Goal: Task Accomplishment & Management: Complete application form

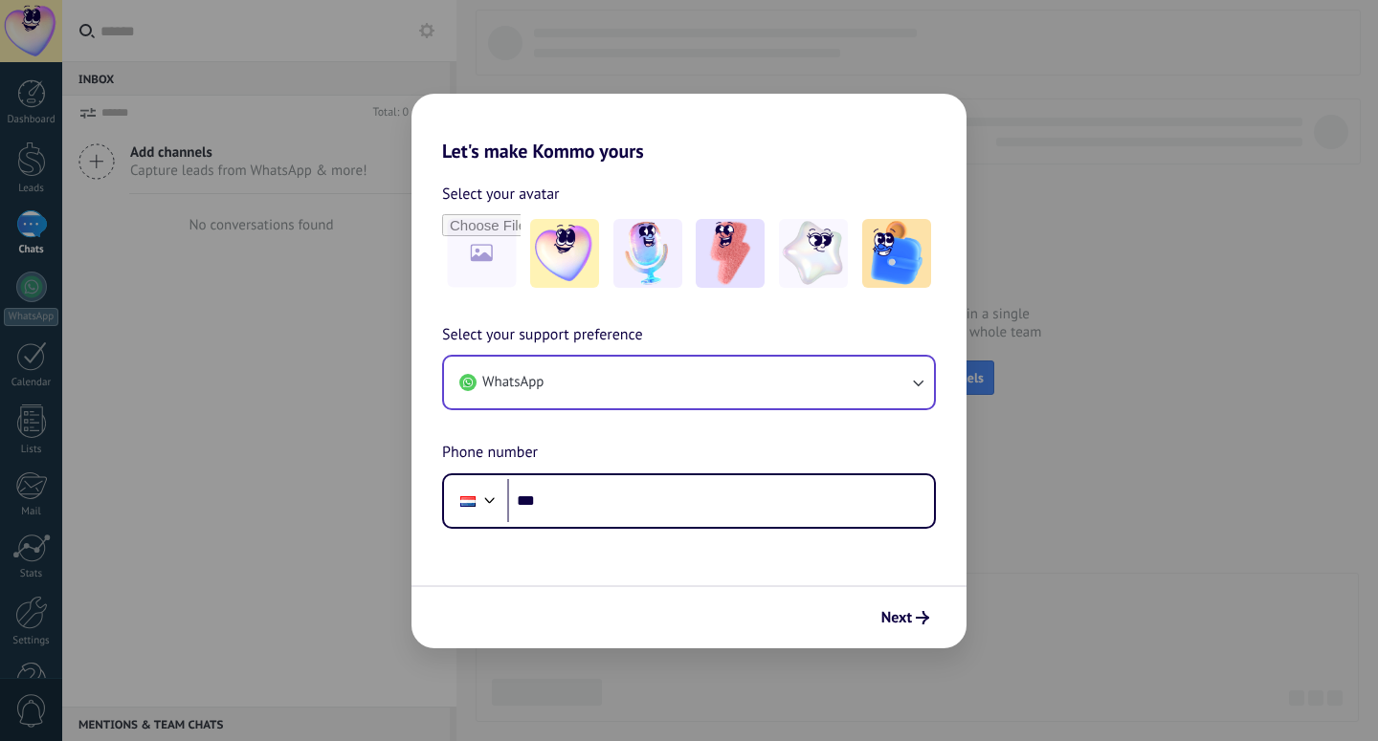
click at [830, 384] on button "WhatsApp" at bounding box center [689, 383] width 490 height 52
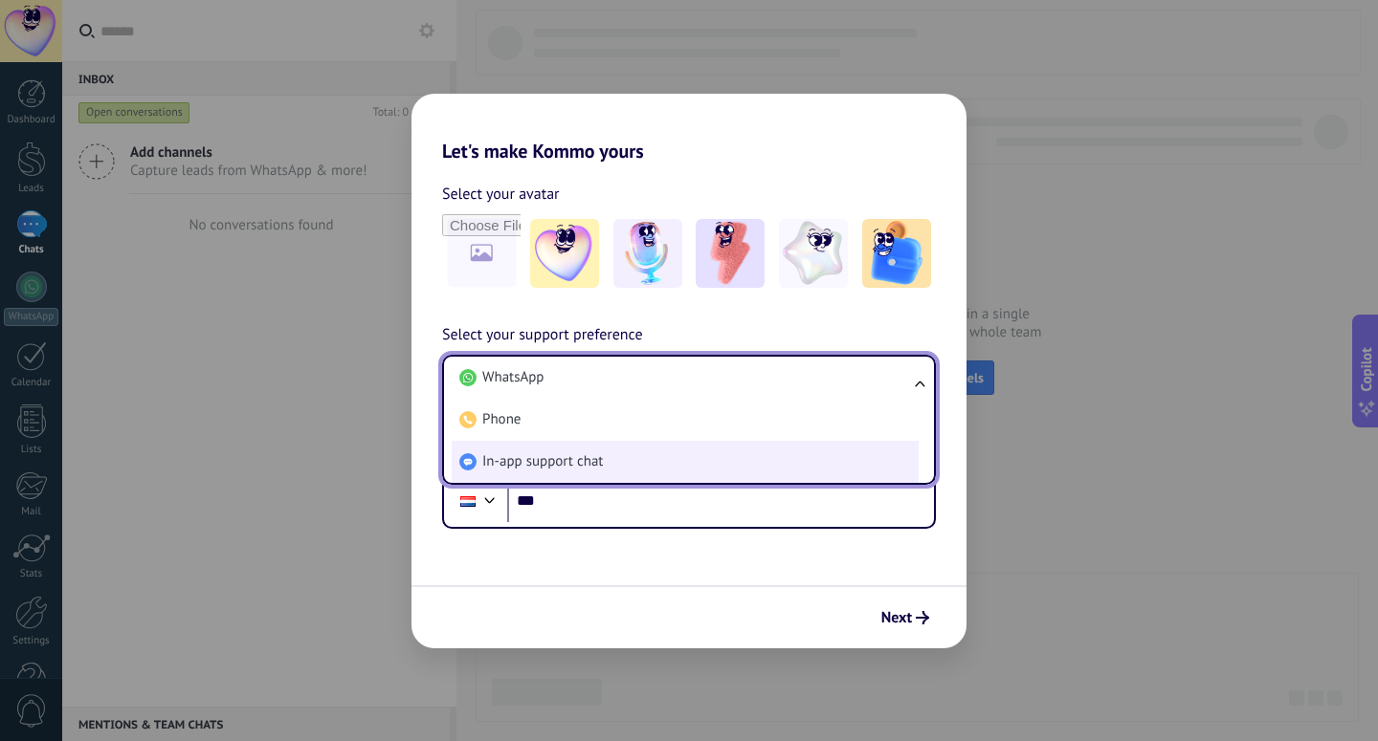
click at [816, 448] on li "In-app support chat" at bounding box center [685, 462] width 467 height 42
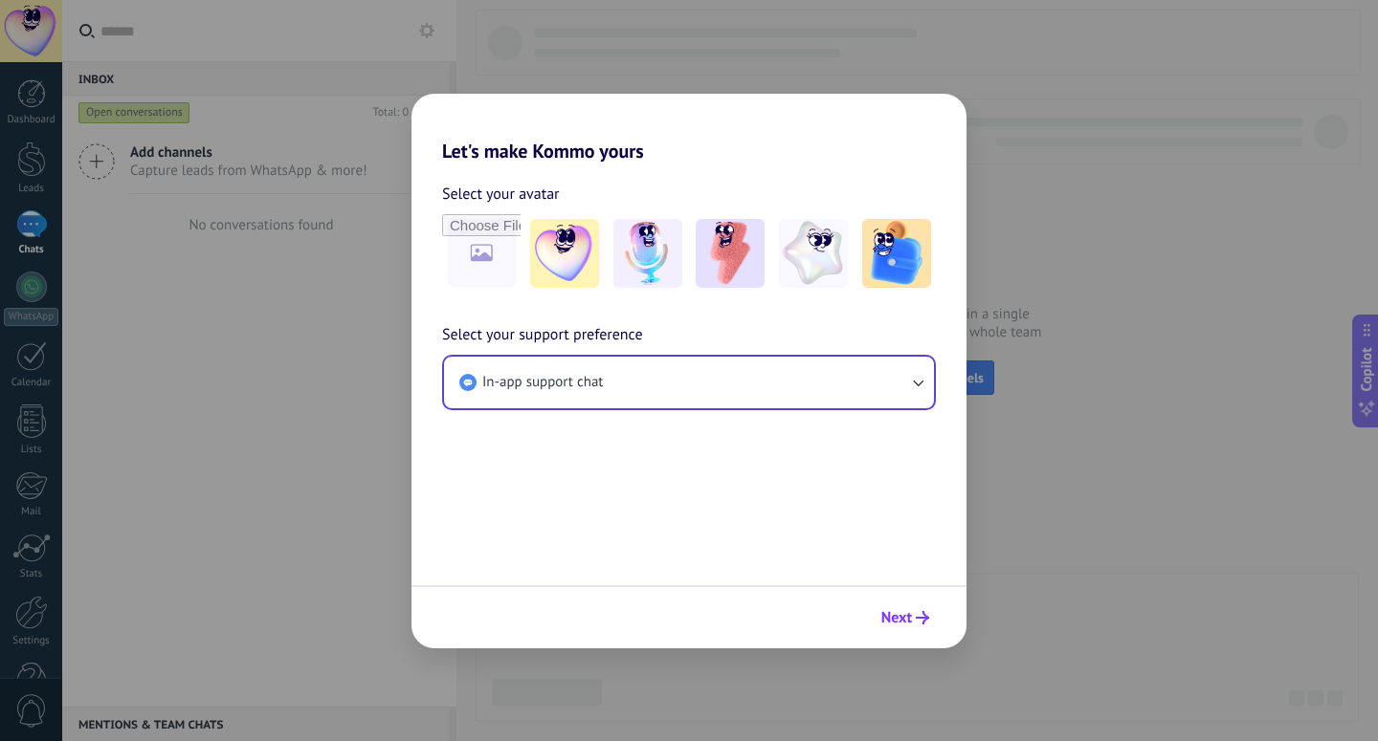
click at [894, 629] on button "Next" at bounding box center [904, 618] width 65 height 33
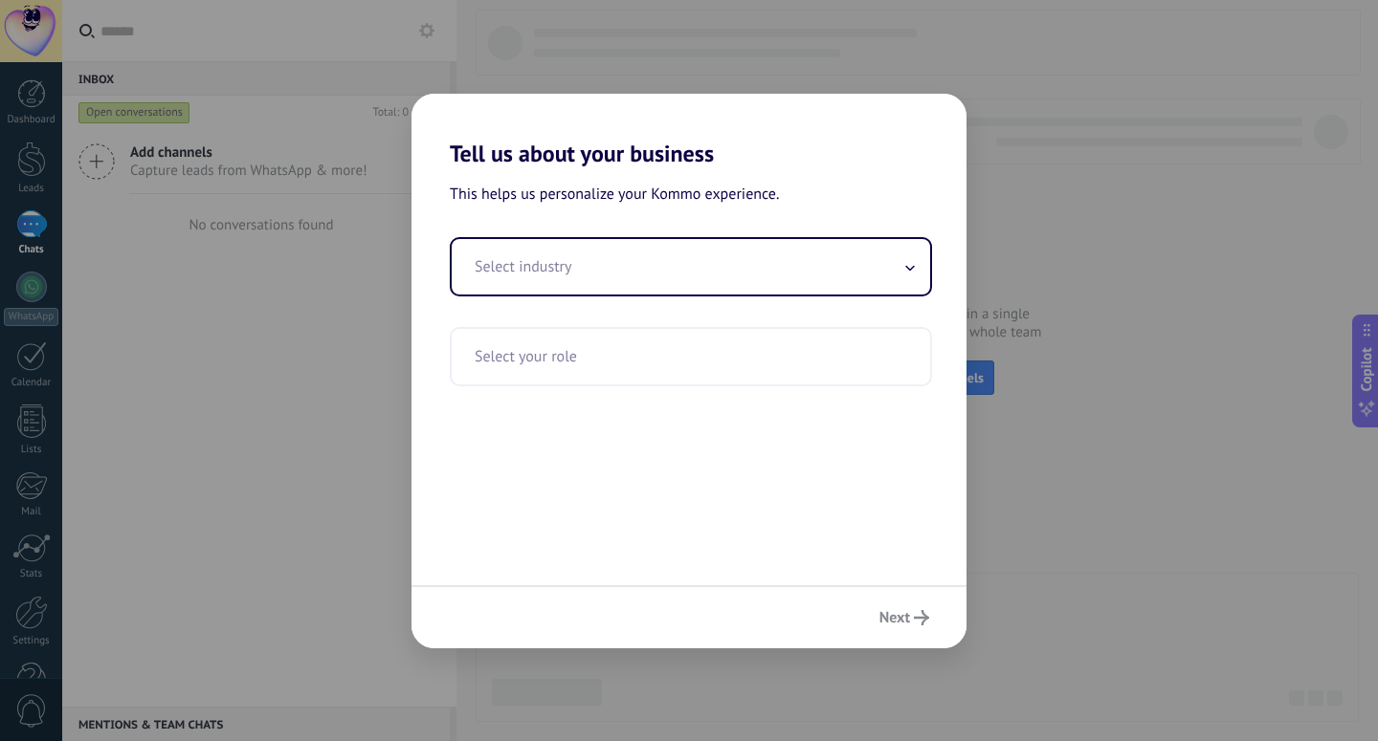
click at [896, 622] on div "Next" at bounding box center [688, 616] width 555 height 63
click at [847, 284] on input "text" at bounding box center [691, 266] width 478 height 55
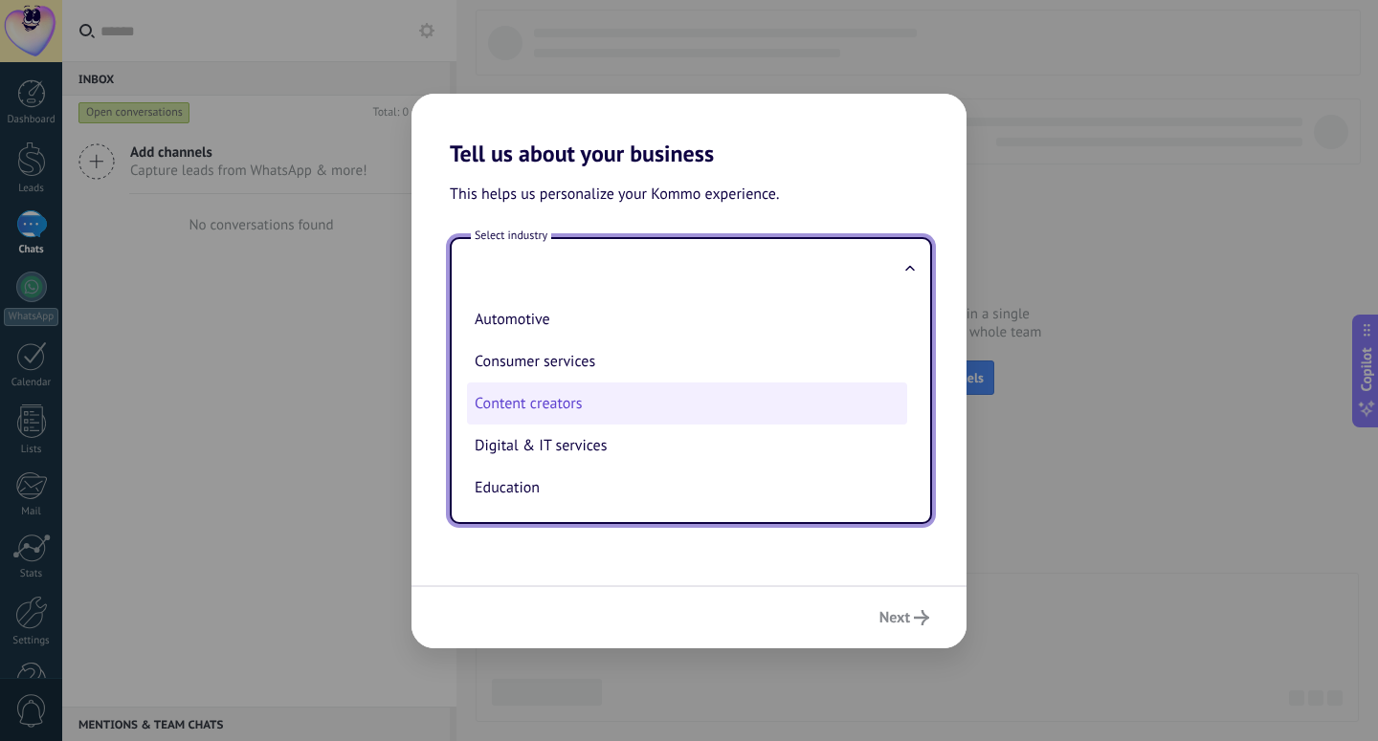
click at [747, 392] on li "Content creators" at bounding box center [687, 404] width 440 height 42
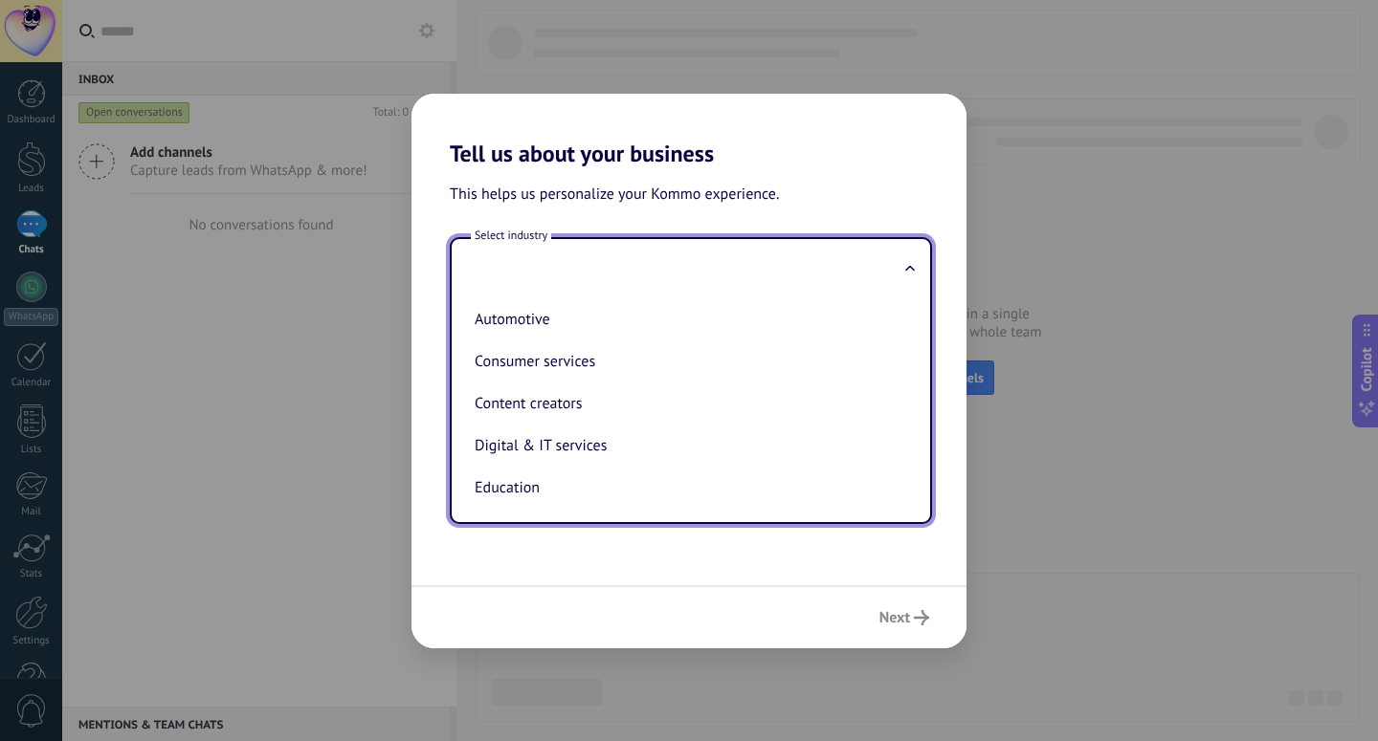
type input "**********"
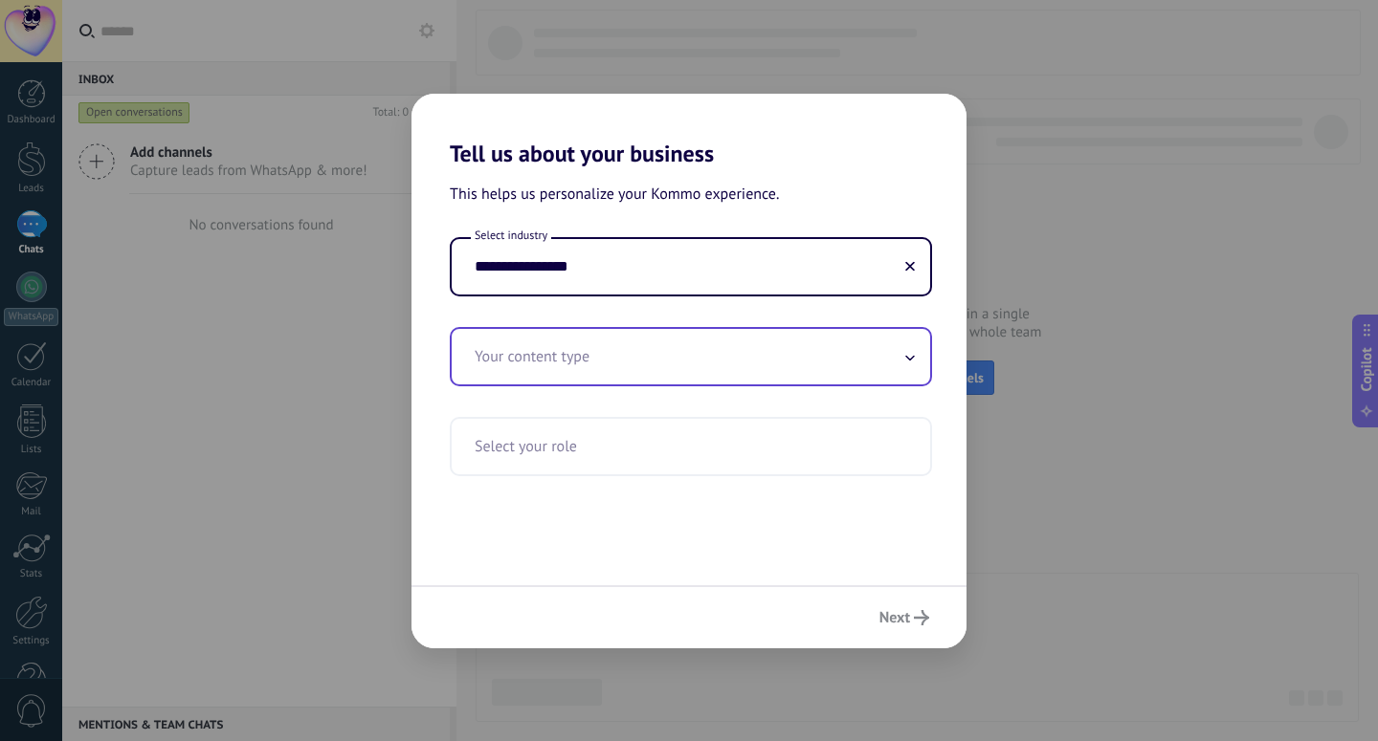
click at [771, 382] on input "text" at bounding box center [691, 356] width 478 height 55
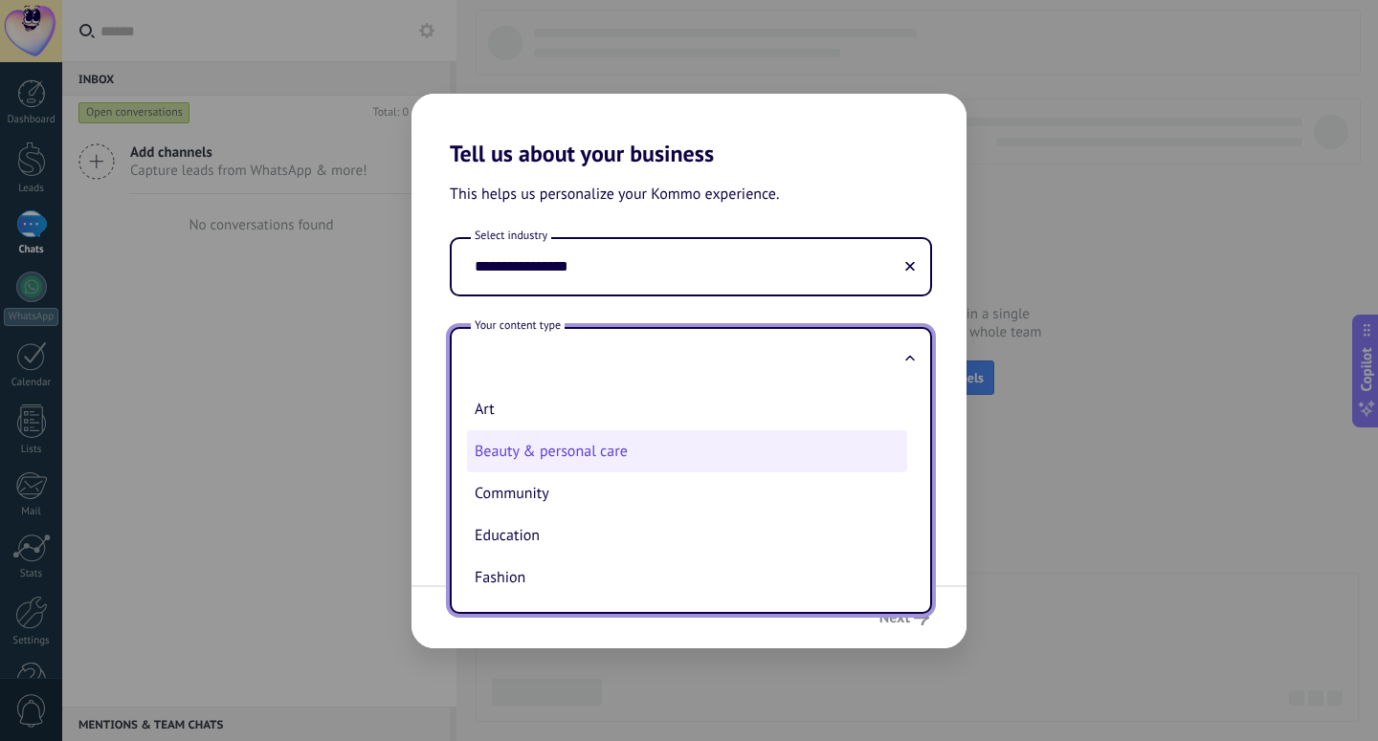
click at [768, 441] on li "Beauty & personal care" at bounding box center [687, 451] width 440 height 42
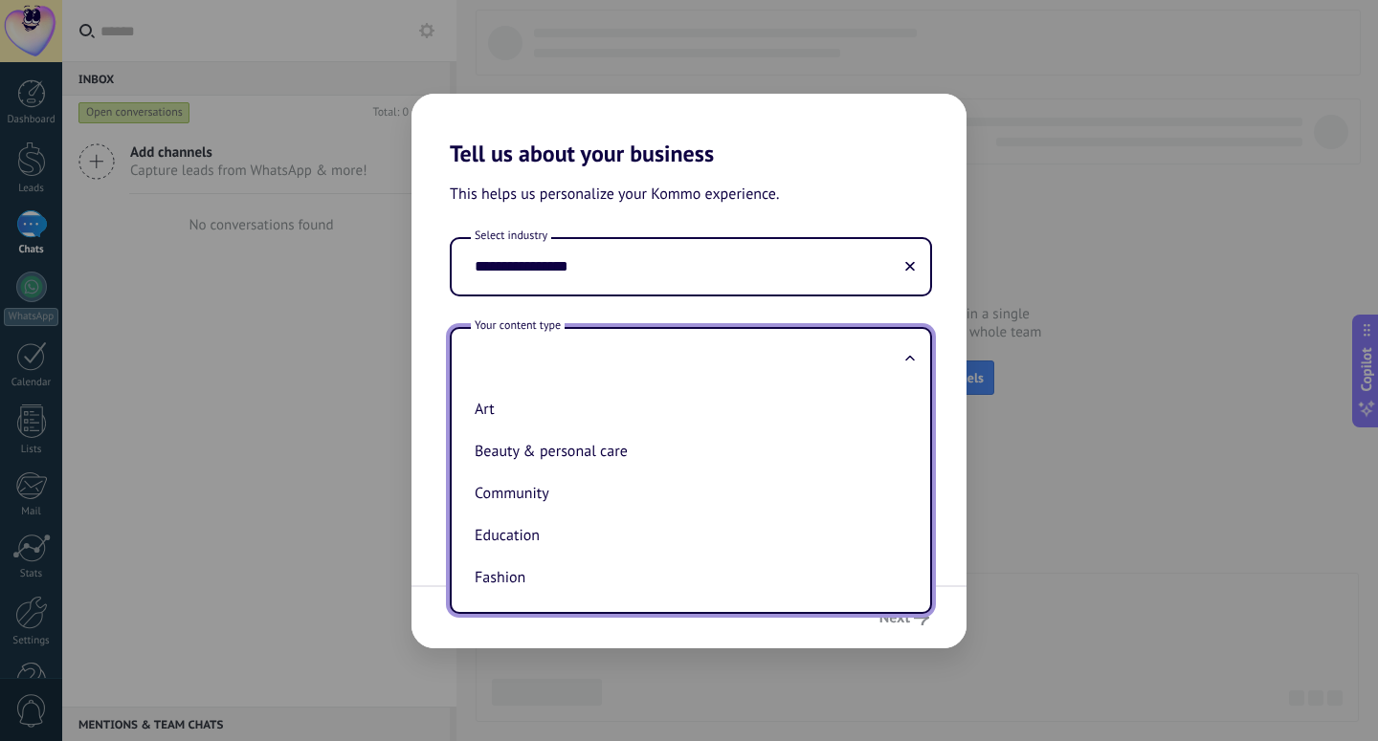
type input "**********"
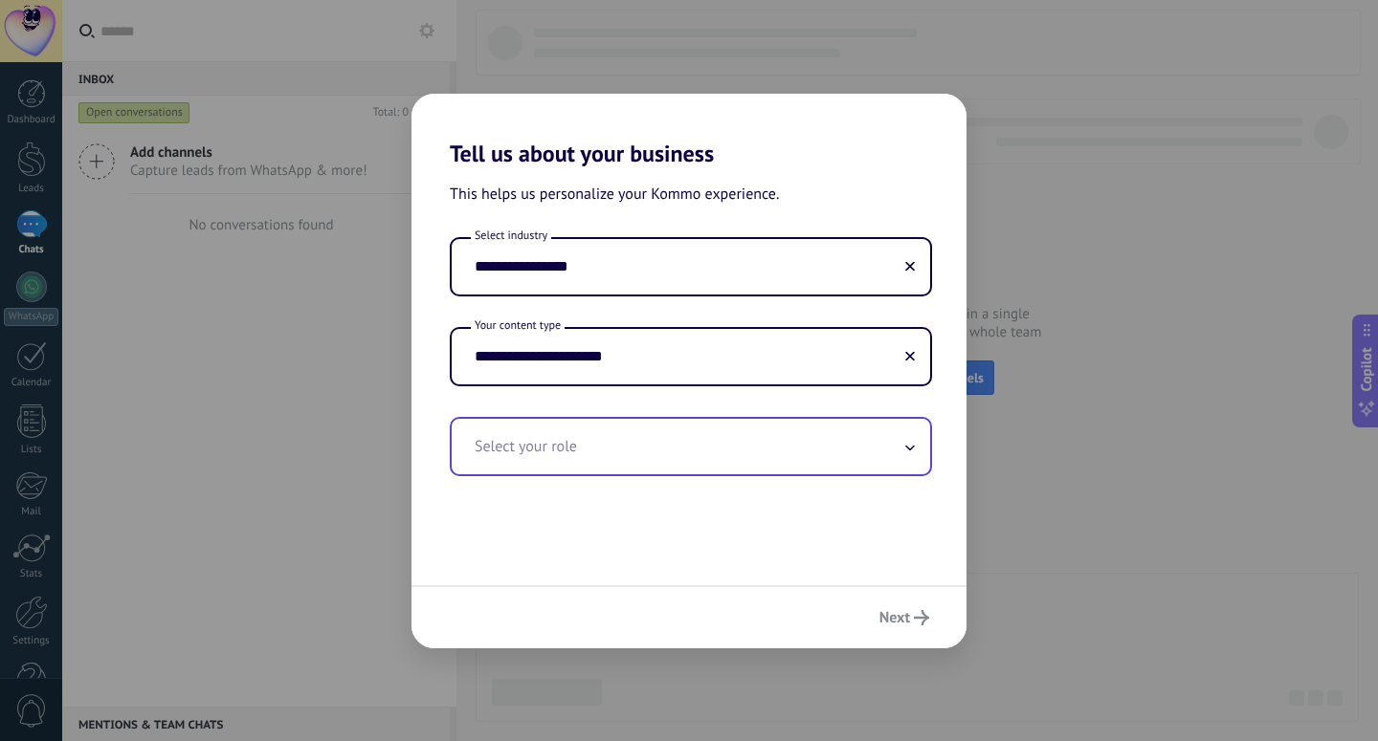
click at [765, 439] on input "text" at bounding box center [691, 446] width 478 height 55
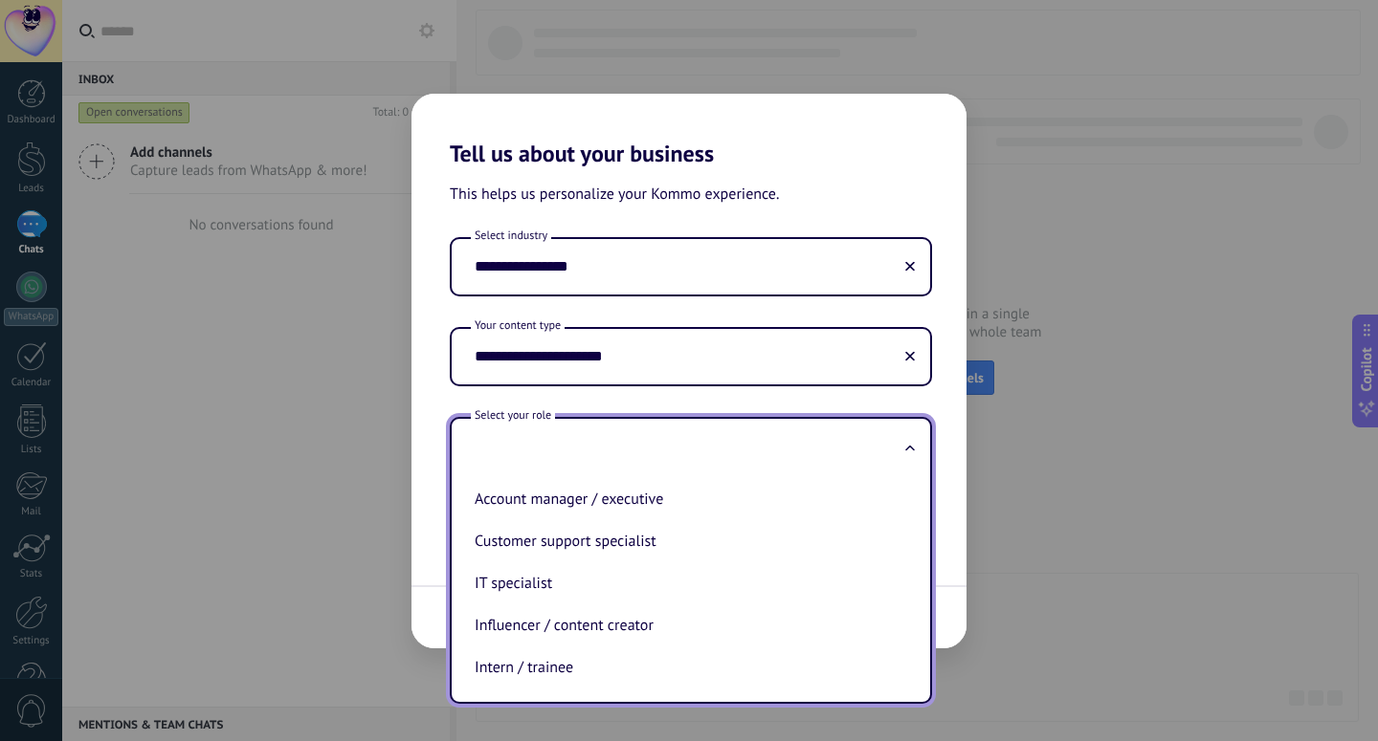
click at [765, 501] on li "Account manager / executive" at bounding box center [687, 499] width 440 height 42
type input "**********"
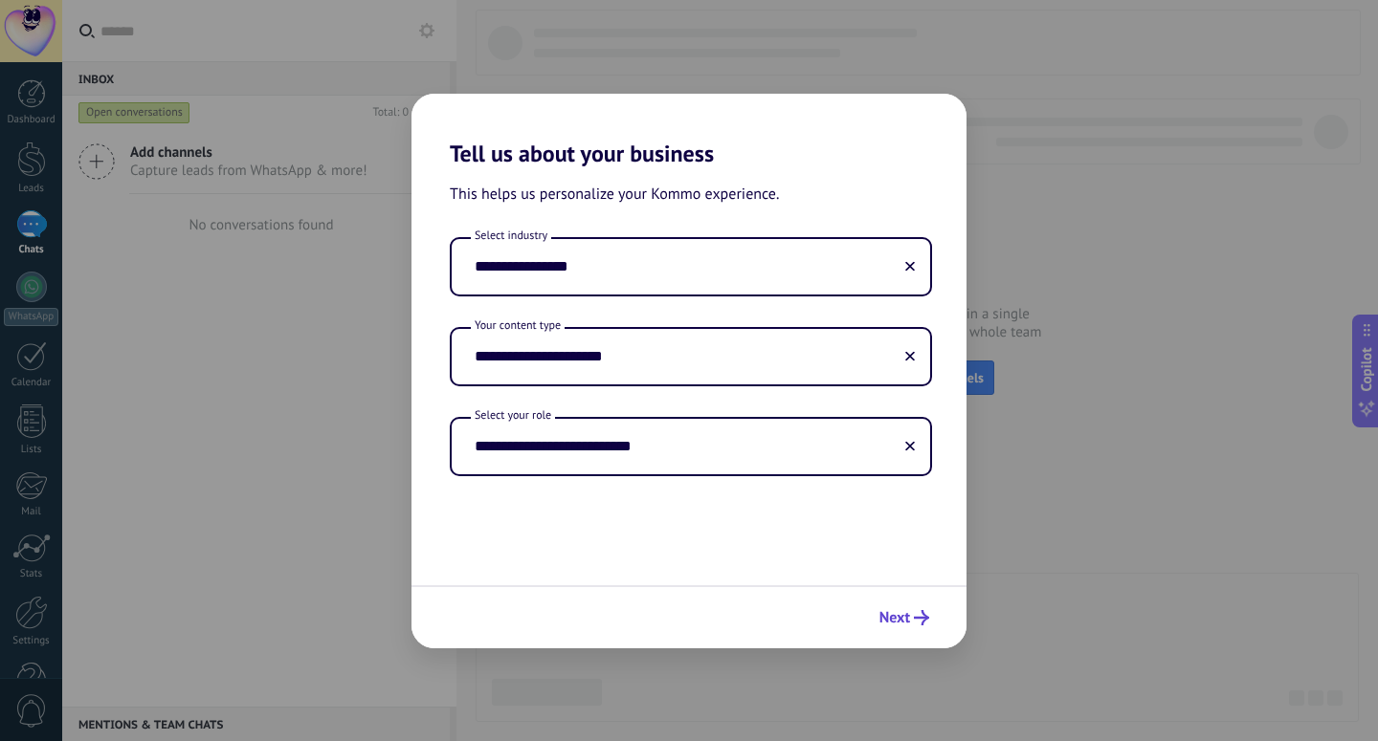
click at [894, 613] on span "Next" at bounding box center [894, 617] width 31 height 13
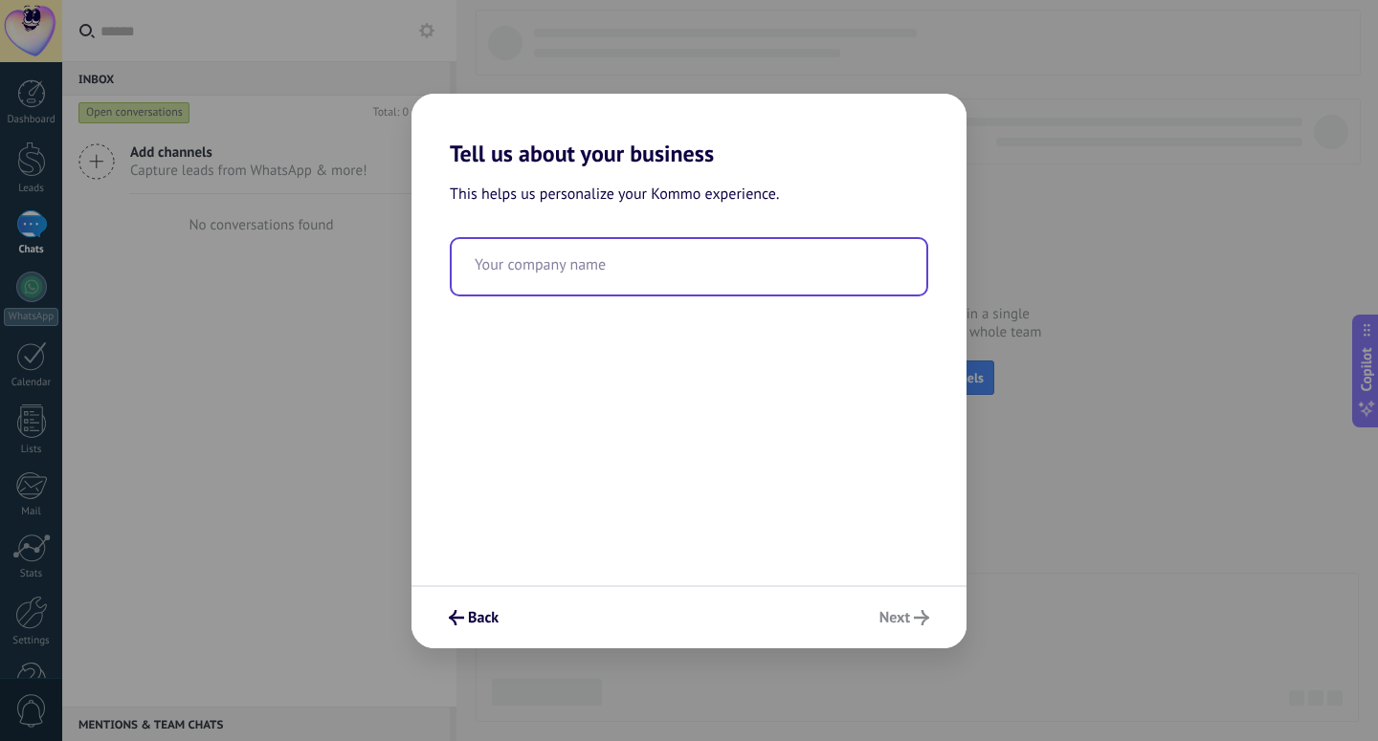
click at [744, 261] on input "text" at bounding box center [689, 266] width 474 height 55
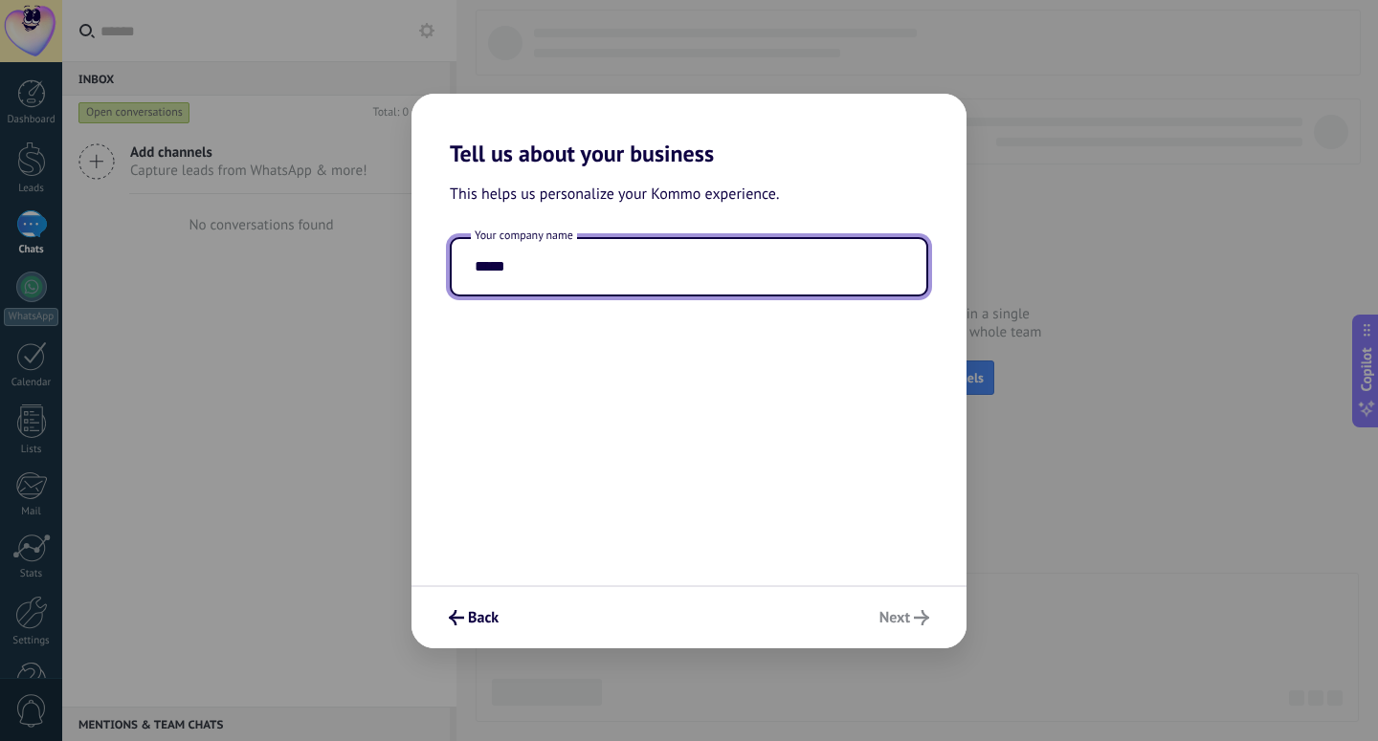
type input "*****"
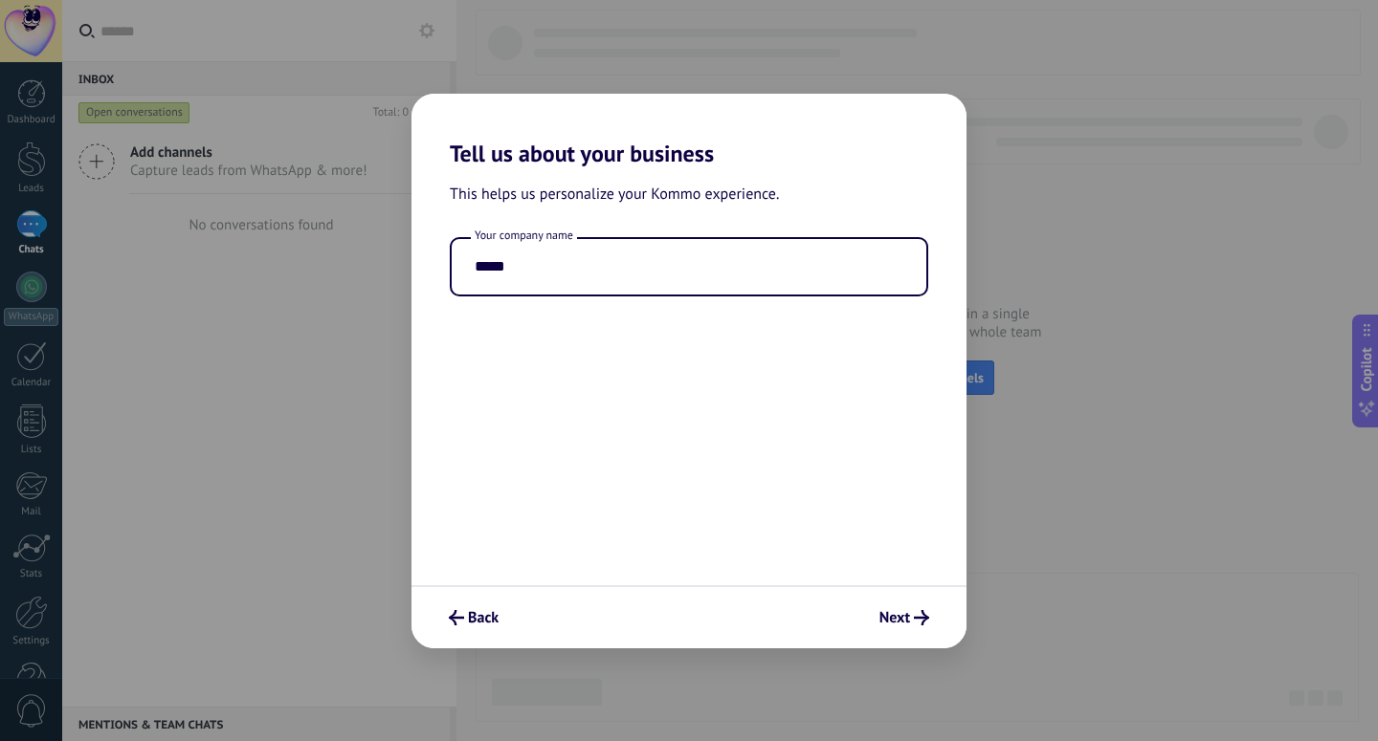
click at [885, 635] on div "Back Next" at bounding box center [688, 616] width 555 height 63
click at [895, 623] on span "Next" at bounding box center [894, 617] width 31 height 13
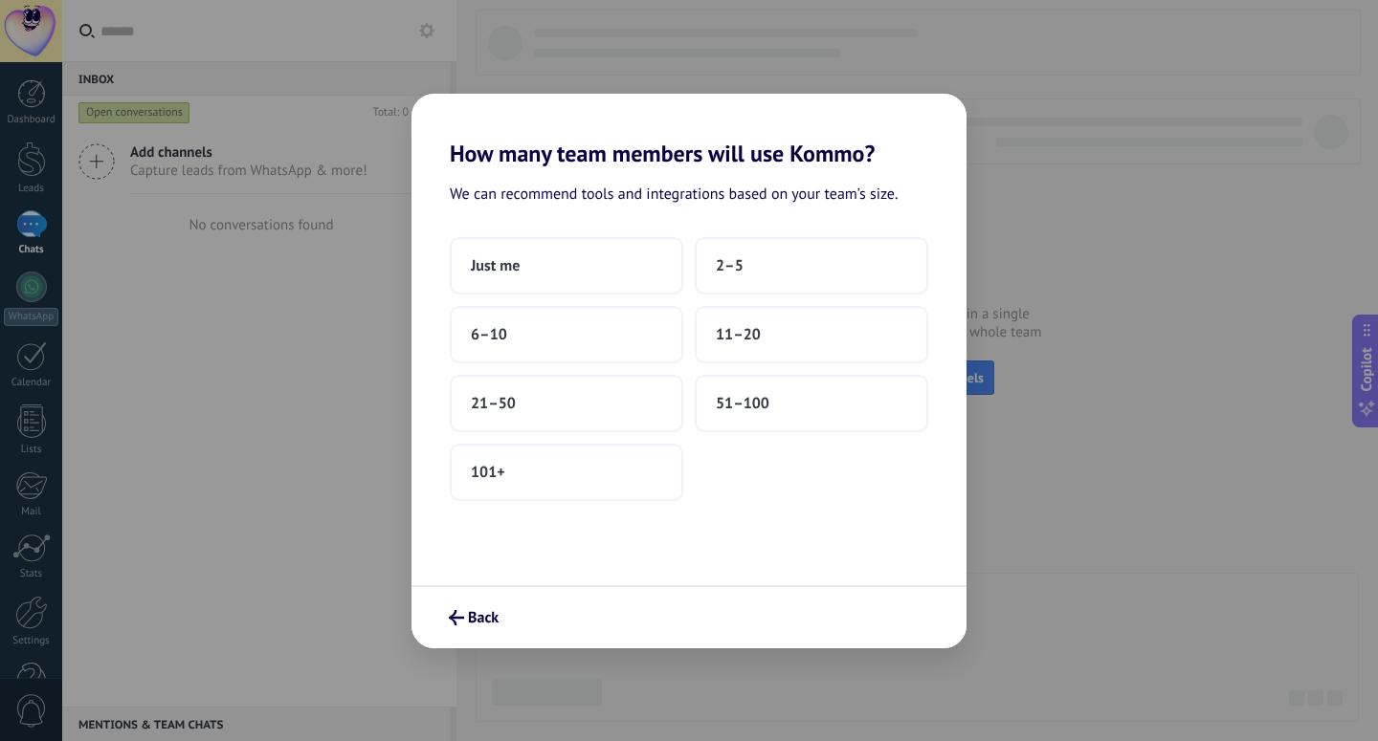
click at [812, 364] on div "Just me 2–5 6–10 11–20 21–50 51–100 101+" at bounding box center [689, 369] width 478 height 264
click at [842, 410] on button "51–100" at bounding box center [811, 403] width 233 height 57
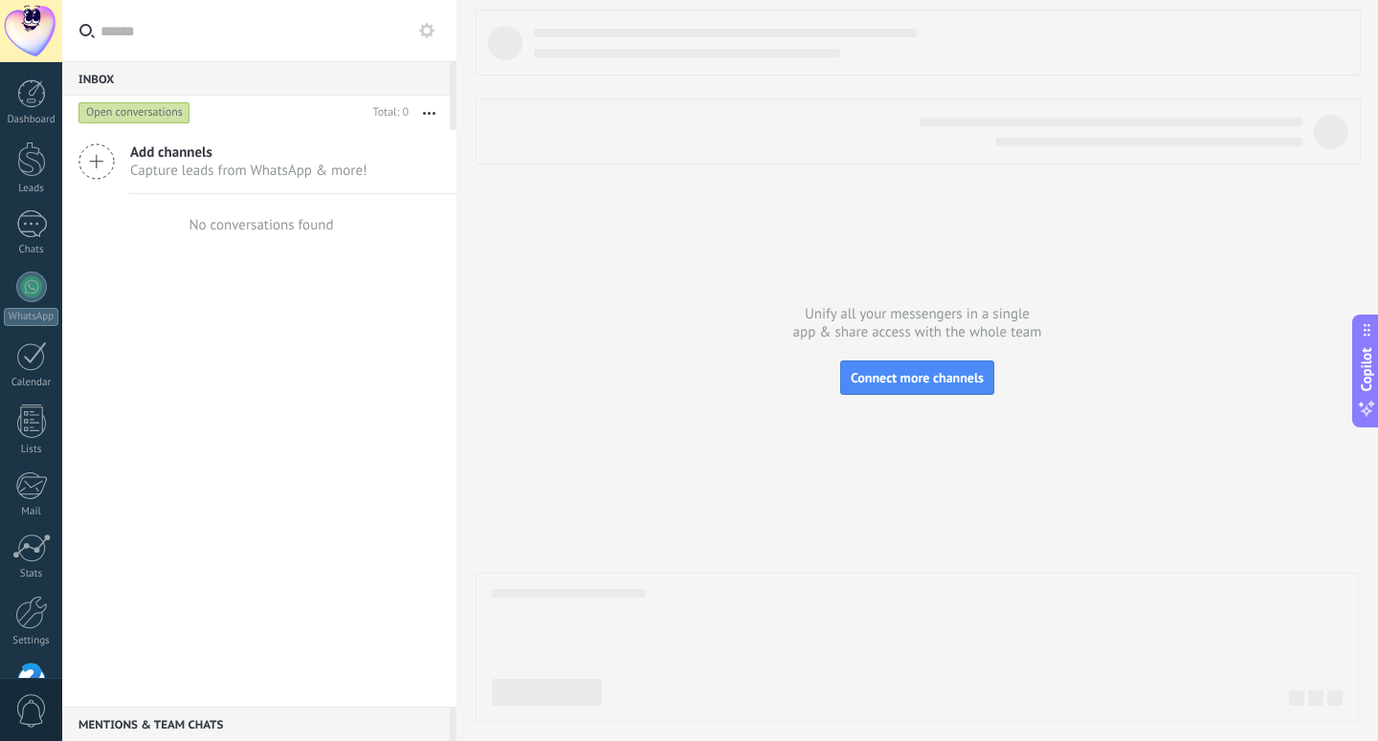
scroll to position [55, 0]
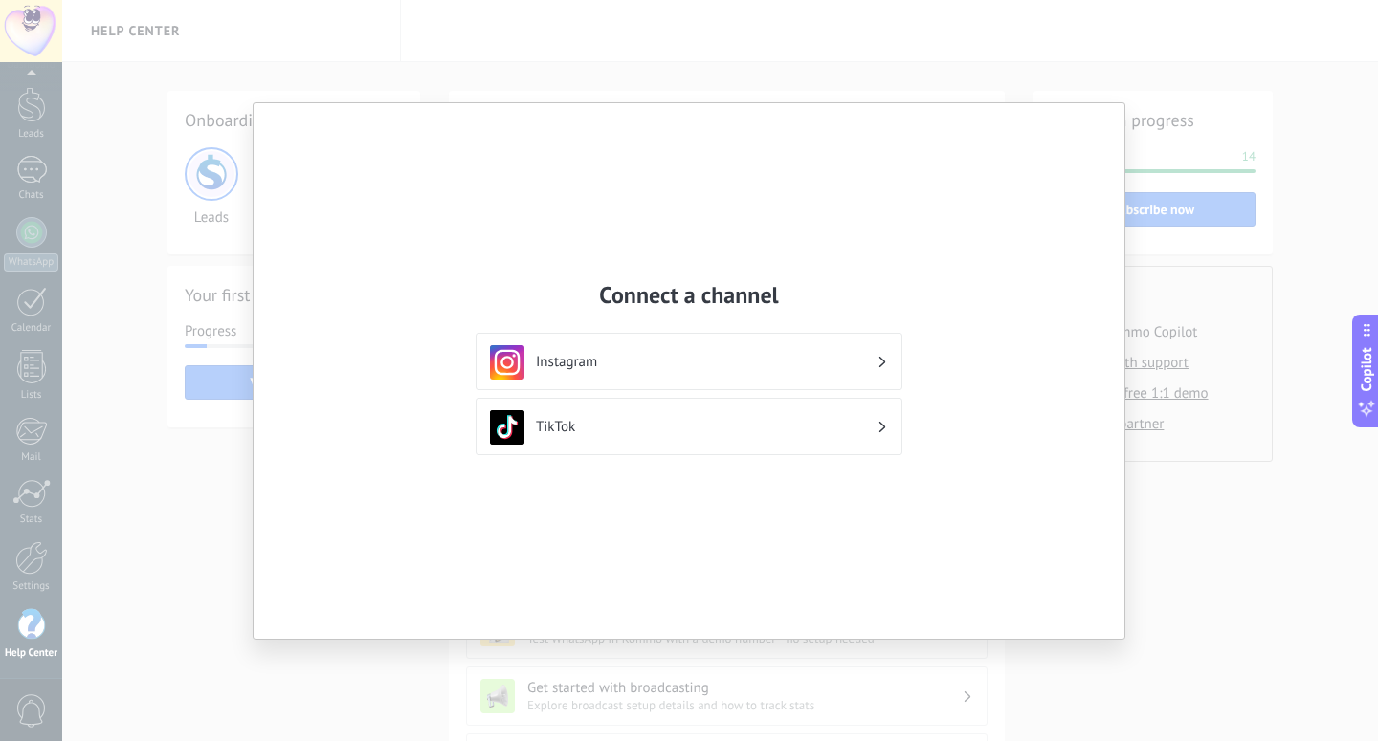
click at [1219, 152] on div "Connect a channel Instagram TikTok" at bounding box center [689, 370] width 1378 height 741
click at [34, 84] on div "Connect a channel Instagram TikTok" at bounding box center [689, 370] width 1378 height 741
click at [274, 314] on div "Connect a channel Instagram TikTok" at bounding box center [689, 371] width 871 height 536
